Goal: Use online tool/utility: Utilize a website feature to perform a specific function

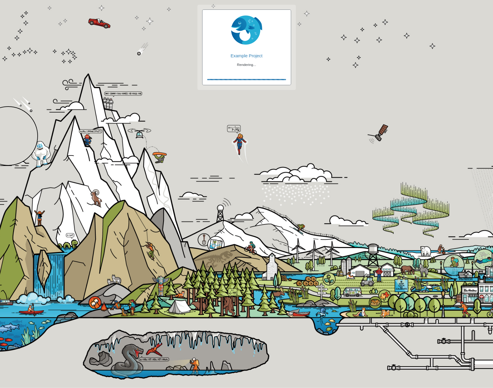
checkbox input "true"
checkbox input "false"
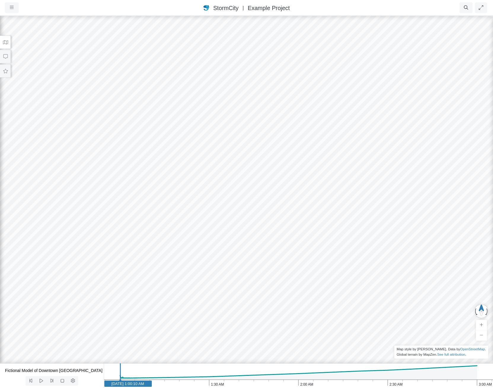
click at [1, 40] on button at bounding box center [5, 42] width 11 height 13
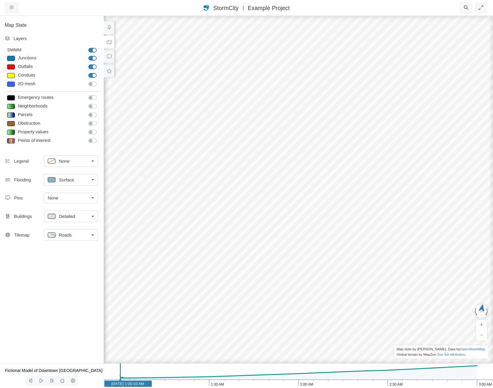
drag, startPoint x: 322, startPoint y: 311, endPoint x: 258, endPoint y: 185, distance: 141.3
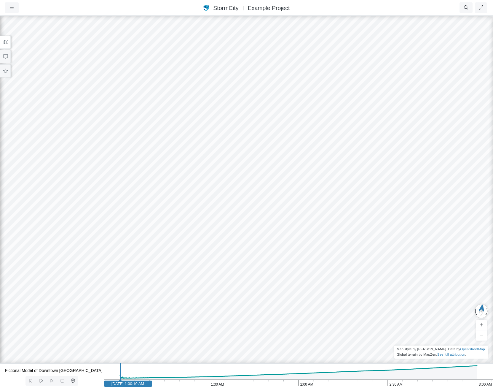
click at [6, 45] on button at bounding box center [5, 42] width 11 height 13
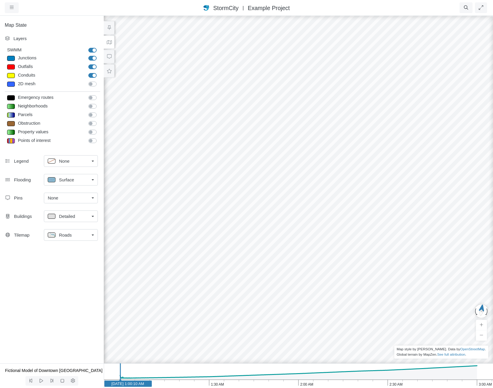
click at [99, 137] on label "Points of interest" at bounding box center [99, 137] width 0 height 0
click at [92, 142] on input "Points of interest" at bounding box center [90, 140] width 5 height 6
click at [99, 137] on label "Points of interest" at bounding box center [99, 137] width 0 height 0
click at [92, 142] on input "Points of interest" at bounding box center [90, 140] width 5 height 6
click at [99, 137] on label "Points of interest" at bounding box center [99, 137] width 0 height 0
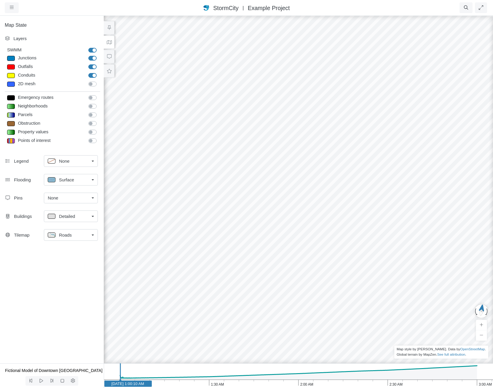
click at [92, 142] on input "Points of interest" at bounding box center [90, 140] width 5 height 6
checkbox input "true"
click at [62, 139] on div "Points of interest" at bounding box center [50, 140] width 69 height 7
type input "Fire hall"
type textarea "TYPE = 'Fire hall'"
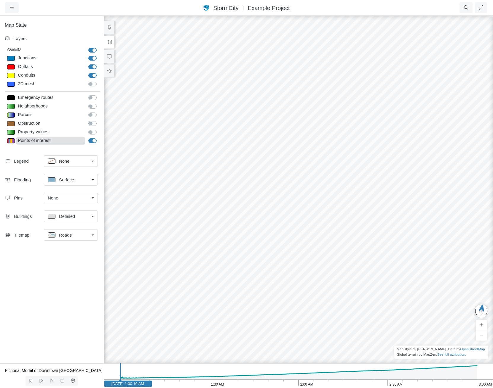
checkbox input "true"
select select "CROSS"
type input "13"
checkbox input "true"
type input "0"
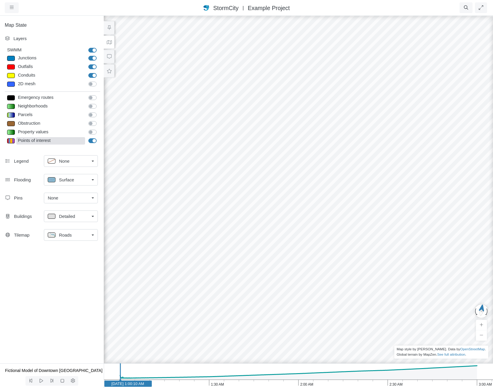
select select "None"
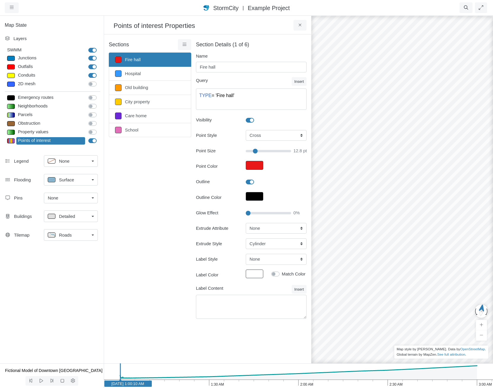
type input "13"
type input "40"
click at [265, 214] on input "Glow Effect" at bounding box center [268, 213] width 45 height 7
type input "13"
drag, startPoint x: 265, startPoint y: 214, endPoint x: 293, endPoint y: 215, distance: 28.2
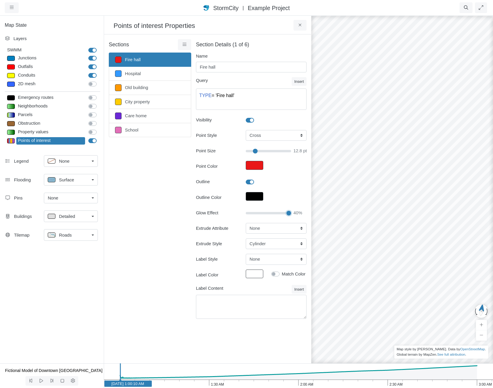
type input "100"
click at [291, 215] on input "Glow Effect" at bounding box center [268, 213] width 45 height 7
click at [78, 233] on div "Roads" at bounding box center [69, 234] width 42 height 7
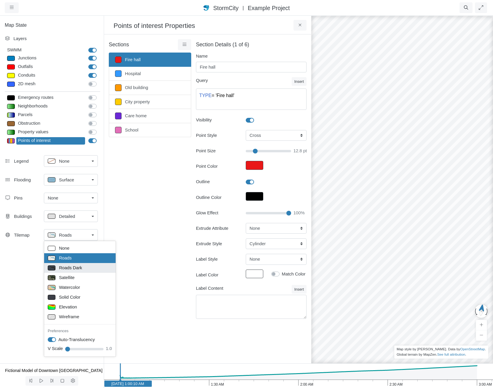
click at [74, 267] on span "Roads Dark" at bounding box center [70, 267] width 23 height 7
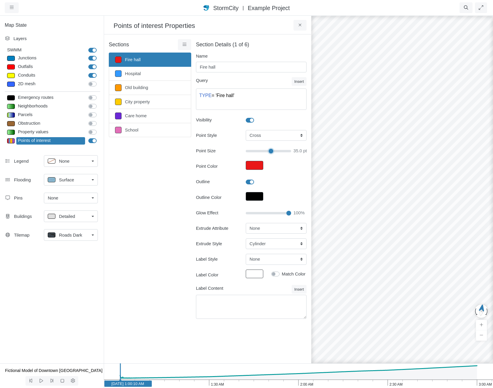
click at [272, 152] on input "Point Size" at bounding box center [268, 151] width 45 height 7
type input "35"
click at [290, 231] on select "None Fixed Height BUILDING_N LAND_COORD" at bounding box center [276, 228] width 61 height 11
select select "Fixed Height"
click at [246, 223] on select "None Fixed Height BUILDING_N LAND_COORD" at bounding box center [276, 228] width 61 height 11
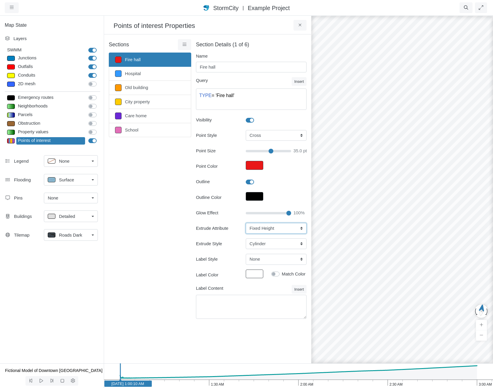
type input "10"
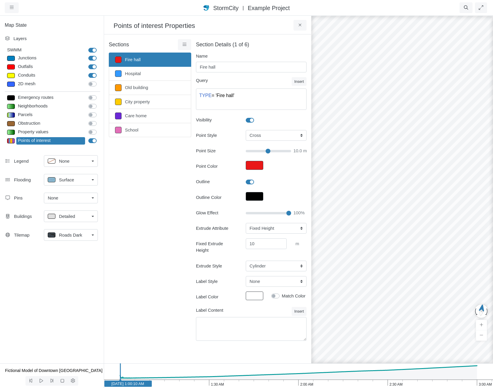
drag, startPoint x: 388, startPoint y: 114, endPoint x: 319, endPoint y: 166, distance: 86.3
click at [318, 167] on div at bounding box center [402, 201] width 493 height 373
drag, startPoint x: 431, startPoint y: 204, endPoint x: 437, endPoint y: 222, distance: 19.6
click at [437, 222] on div at bounding box center [402, 201] width 493 height 373
click at [225, 5] on span "StormCity" at bounding box center [225, 8] width 25 height 7
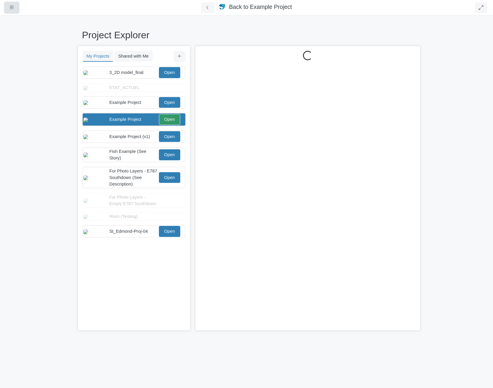
click at [10, 7] on icon "button" at bounding box center [12, 7] width 4 height 4
click at [19, 88] on link "About" at bounding box center [28, 88] width 47 height 9
